Goal: Find specific page/section: Find specific page/section

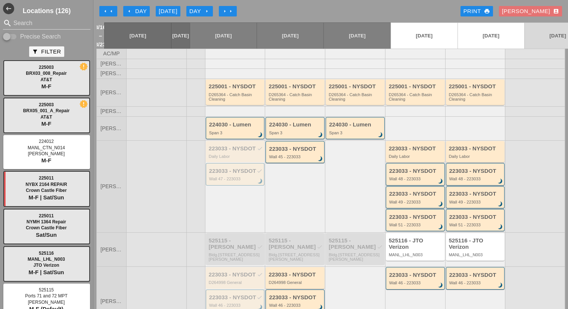
click at [114, 10] on icon "arrow_left" at bounding box center [111, 11] width 6 height 6
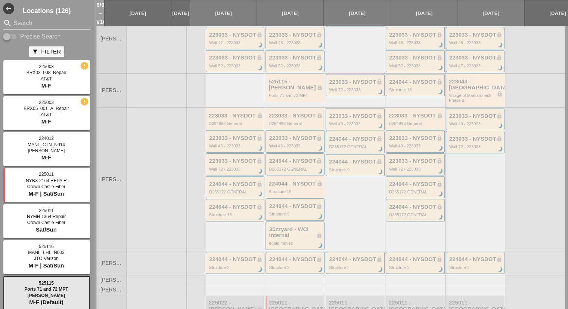
scroll to position [187, 0]
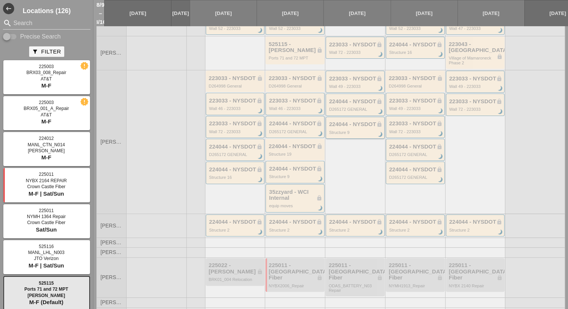
click at [340, 121] on div "224044 - NYSDOT lock" at bounding box center [355, 124] width 53 height 6
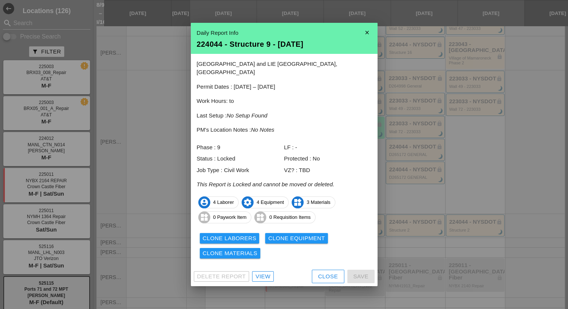
click at [260, 272] on div "View" at bounding box center [263, 276] width 15 height 9
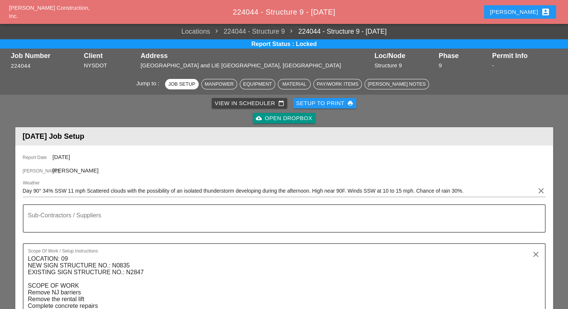
click at [288, 116] on div "cloud_upload Open Dropbox" at bounding box center [284, 118] width 56 height 9
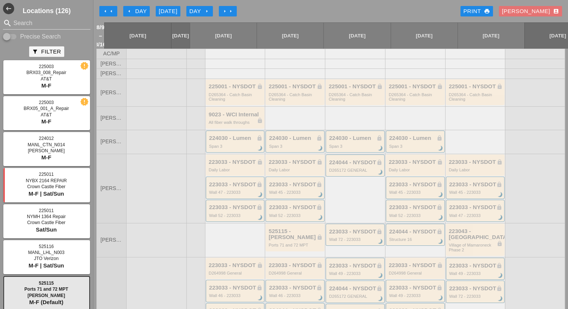
click at [222, 12] on button "arrow_right arrow_right" at bounding box center [228, 11] width 18 height 10
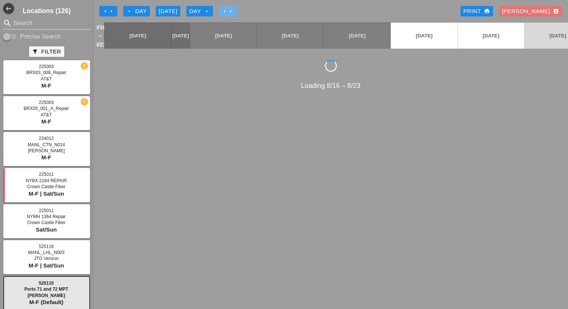
click at [222, 12] on button "arrow_right arrow_right" at bounding box center [228, 11] width 18 height 10
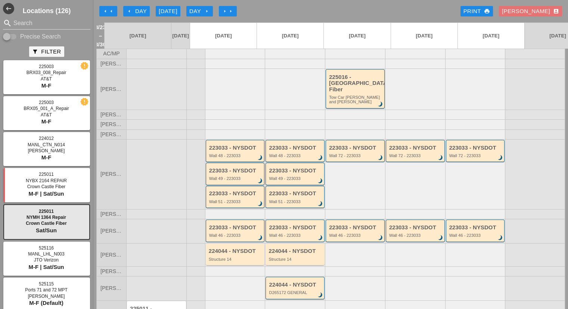
click at [112, 11] on icon "arrow_left" at bounding box center [111, 11] width 6 height 6
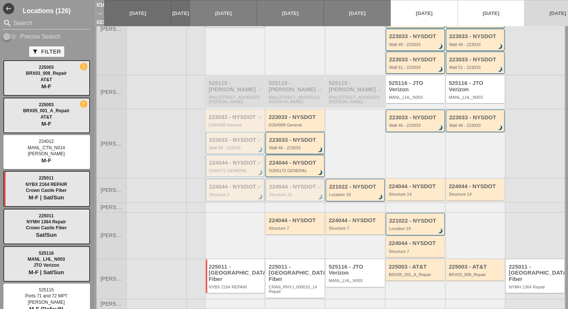
scroll to position [160, 0]
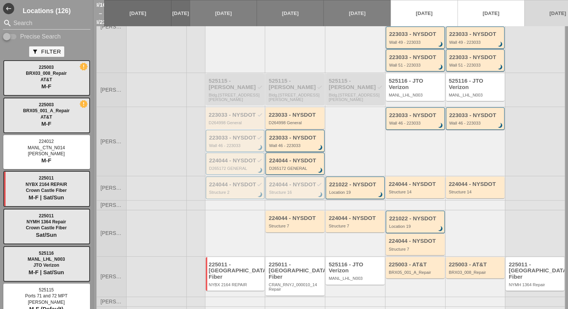
click at [277, 181] on div "224044 - NYSDOT check" at bounding box center [295, 184] width 53 height 6
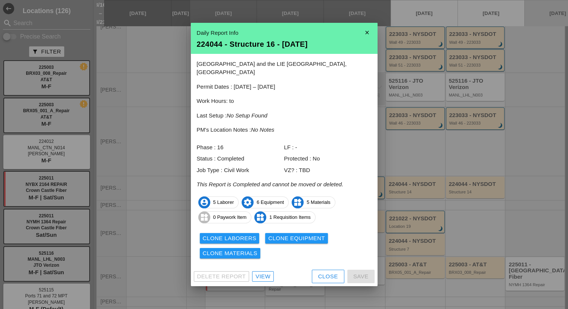
click at [267, 275] on div "View" at bounding box center [263, 276] width 15 height 9
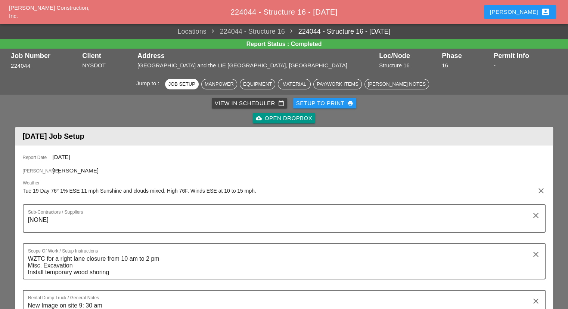
click at [294, 118] on div "cloud_upload Open Dropbox" at bounding box center [284, 118] width 56 height 9
